Goal: Information Seeking & Learning: Learn about a topic

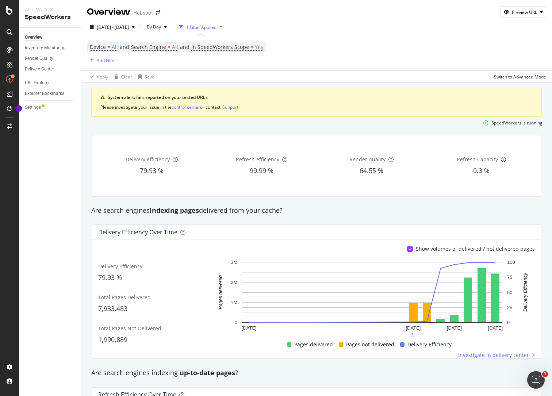
scroll to position [0, 0]
click at [56, 50] on div "Inventory Monitoring" at bounding box center [45, 48] width 41 height 8
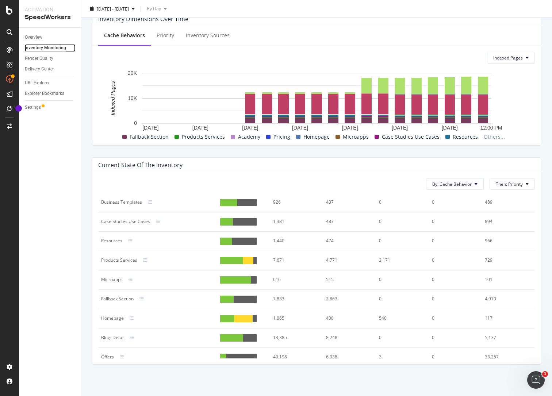
scroll to position [20, 0]
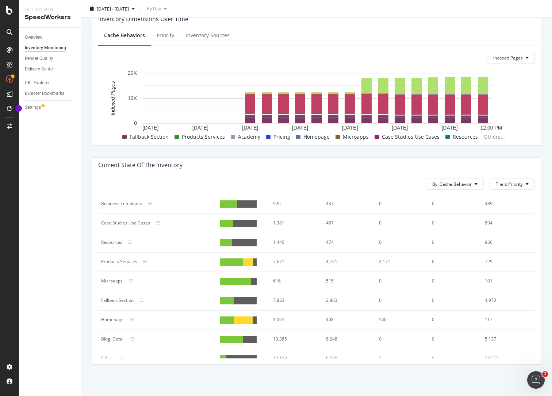
click at [276, 275] on td "616" at bounding box center [296, 281] width 53 height 19
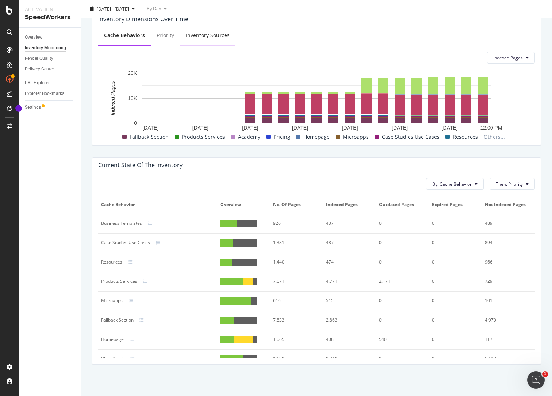
click at [224, 34] on div "Inventory Sources" at bounding box center [208, 35] width 44 height 7
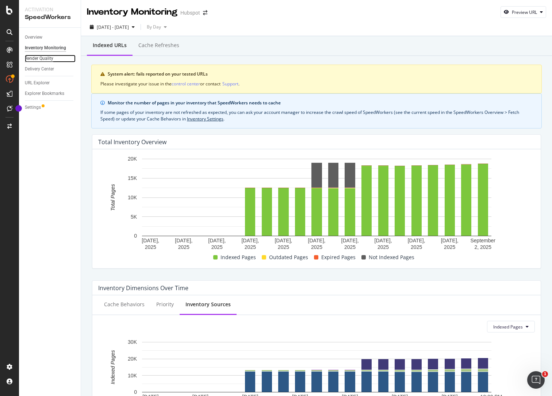
click at [45, 59] on div "Render Quality" at bounding box center [39, 59] width 28 height 8
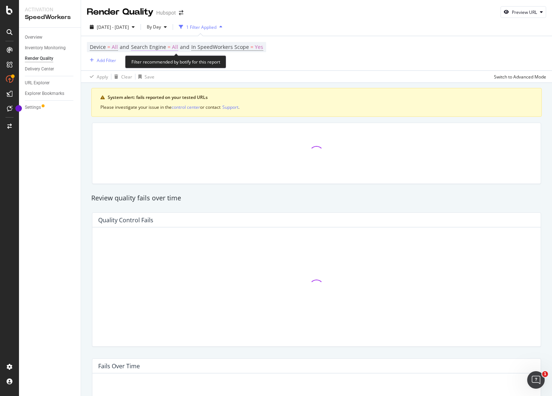
click at [161, 48] on span "Search Engine" at bounding box center [148, 46] width 35 height 7
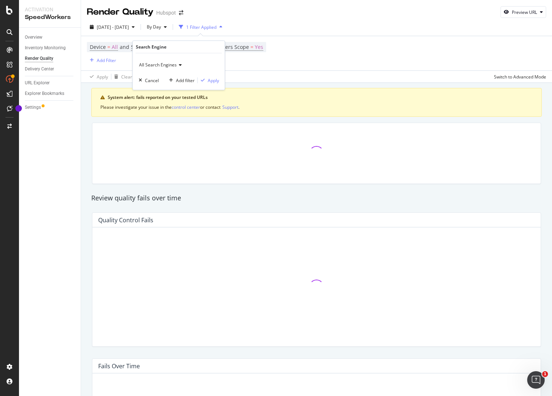
click at [177, 64] on icon at bounding box center [179, 65] width 5 height 4
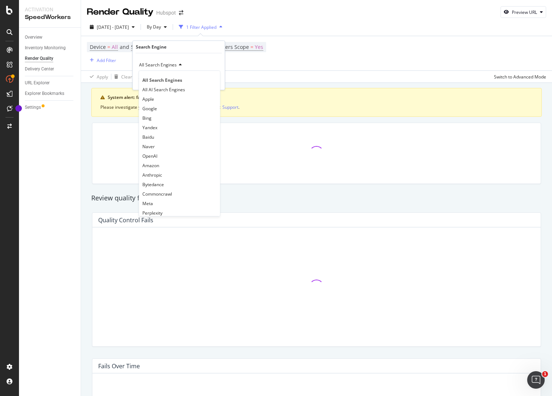
click at [177, 64] on icon at bounding box center [179, 65] width 5 height 4
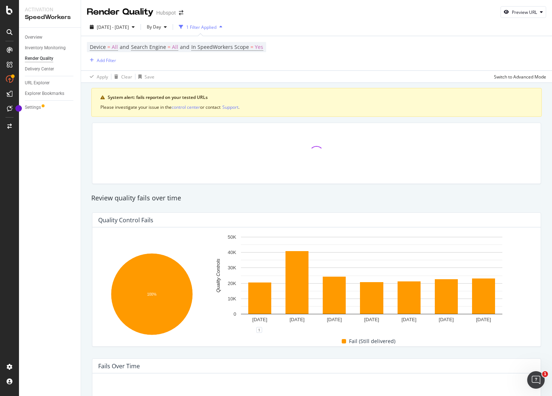
click at [299, 50] on div "Device = All and Search Engine = All and In SpeedWorkers Scope = Yes Add Filter" at bounding box center [316, 53] width 459 height 34
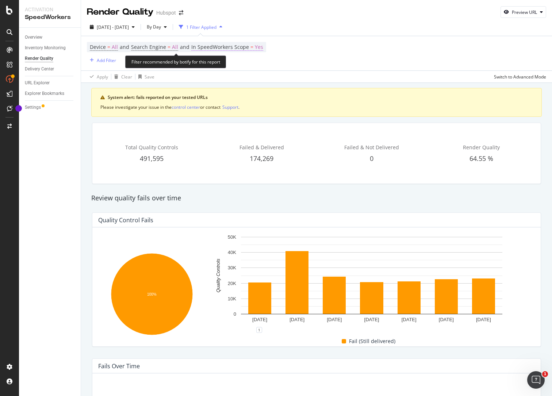
click at [242, 49] on span "In SpeedWorkers Scope" at bounding box center [220, 46] width 58 height 7
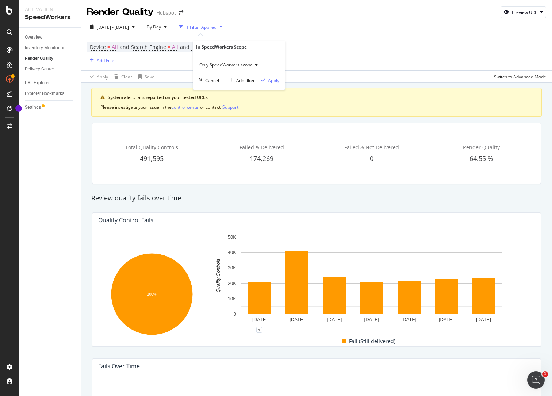
click at [249, 65] on span "Only SpeedWorkers scope" at bounding box center [225, 65] width 53 height 6
click at [310, 61] on div "Device = All and Search Engine = All and In SpeedWorkers Scope = Yes Add Filter" at bounding box center [316, 53] width 459 height 34
click at [36, 37] on div "Overview" at bounding box center [34, 38] width 18 height 8
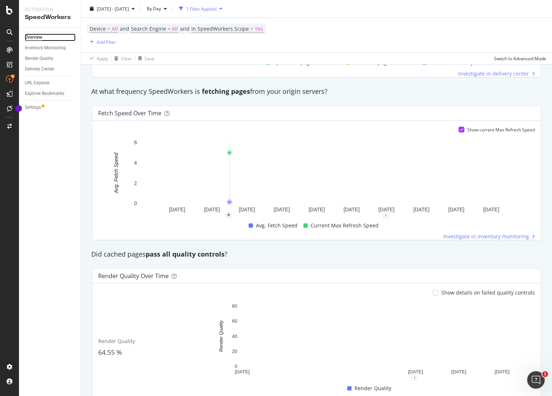
scroll to position [482, 0]
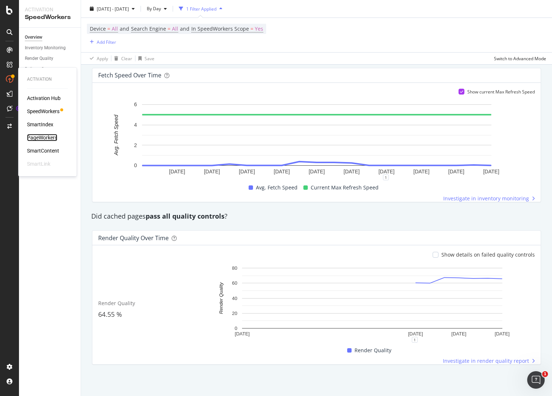
click at [40, 137] on div "PageWorkers" at bounding box center [42, 137] width 30 height 7
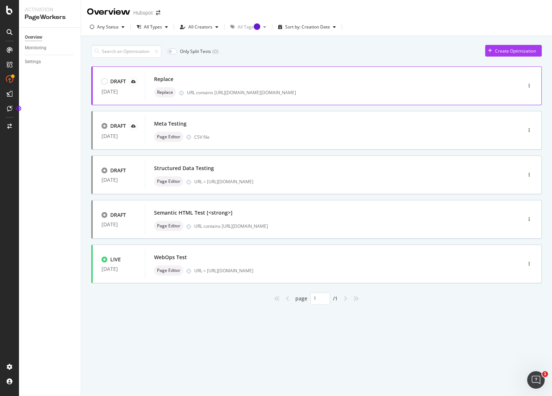
click at [225, 80] on div "Replace" at bounding box center [322, 79] width 337 height 10
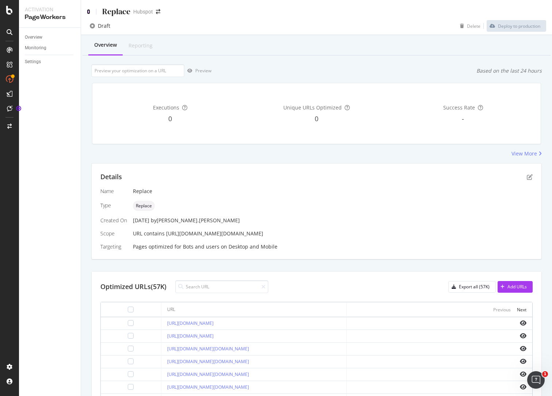
click at [89, 12] on icon at bounding box center [88, 11] width 3 height 5
